Goal: Task Accomplishment & Management: Use online tool/utility

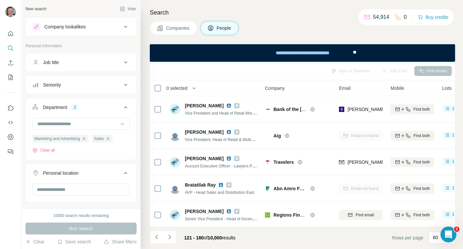
scroll to position [1192, 0]
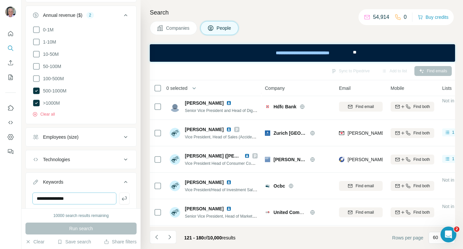
drag, startPoint x: 70, startPoint y: 199, endPoint x: 39, endPoint y: 199, distance: 31.1
click at [39, 199] on input "**********" at bounding box center [74, 199] width 84 height 12
type input "**********"
click at [92, 230] on div "Run search" at bounding box center [80, 229] width 111 height 12
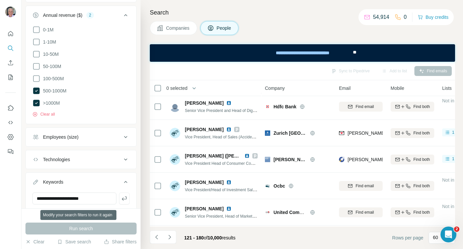
click at [81, 231] on div "Run search" at bounding box center [80, 229] width 111 height 12
click at [122, 197] on icon "button" at bounding box center [124, 198] width 7 height 7
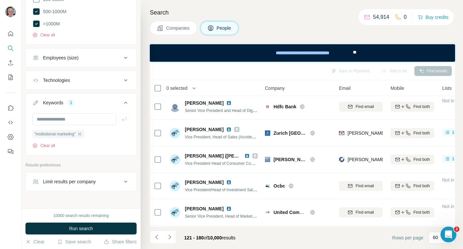
scroll to position [416, 0]
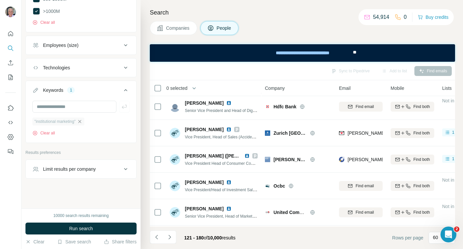
click at [82, 122] on icon "button" at bounding box center [79, 121] width 5 height 5
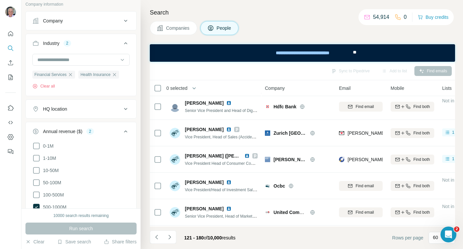
scroll to position [117, 0]
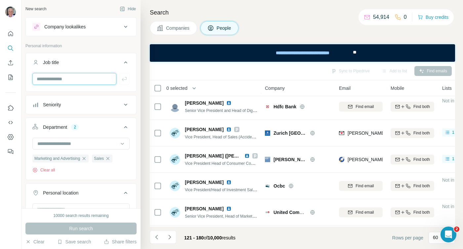
click at [64, 79] on input "text" at bounding box center [74, 79] width 84 height 12
type input "**********"
click at [123, 78] on icon "button" at bounding box center [124, 79] width 7 height 7
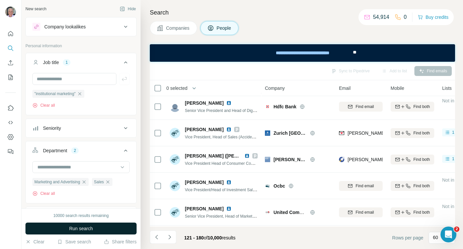
click at [76, 233] on button "Run search" at bounding box center [80, 229] width 111 height 12
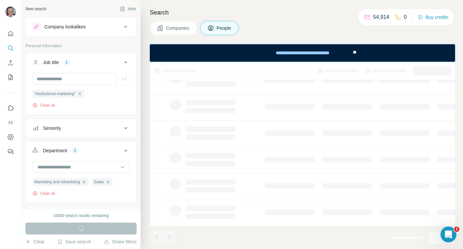
scroll to position [134, 0]
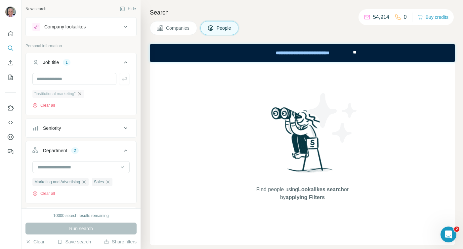
click at [82, 93] on icon "button" at bounding box center [79, 93] width 5 height 5
